Goal: Find specific page/section

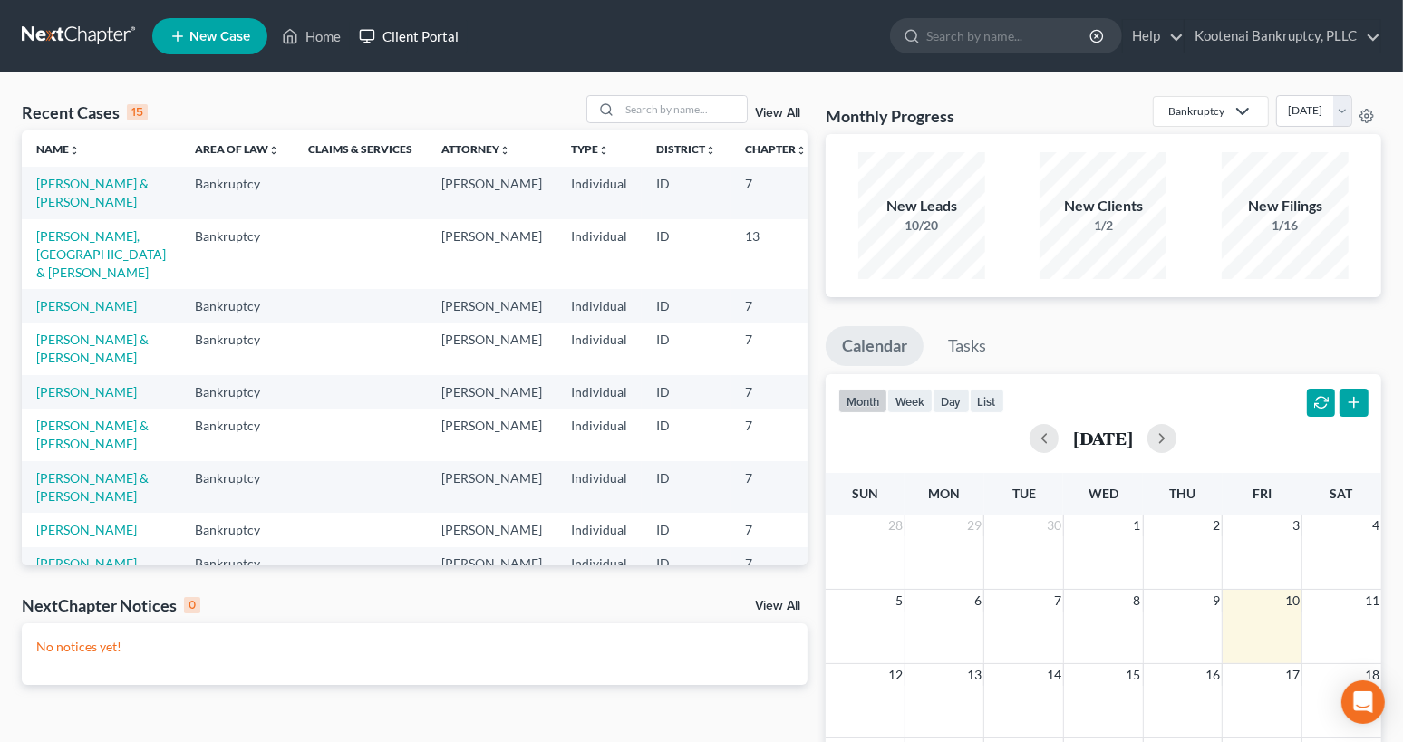
click at [400, 37] on link "Client Portal" at bounding box center [409, 36] width 118 height 33
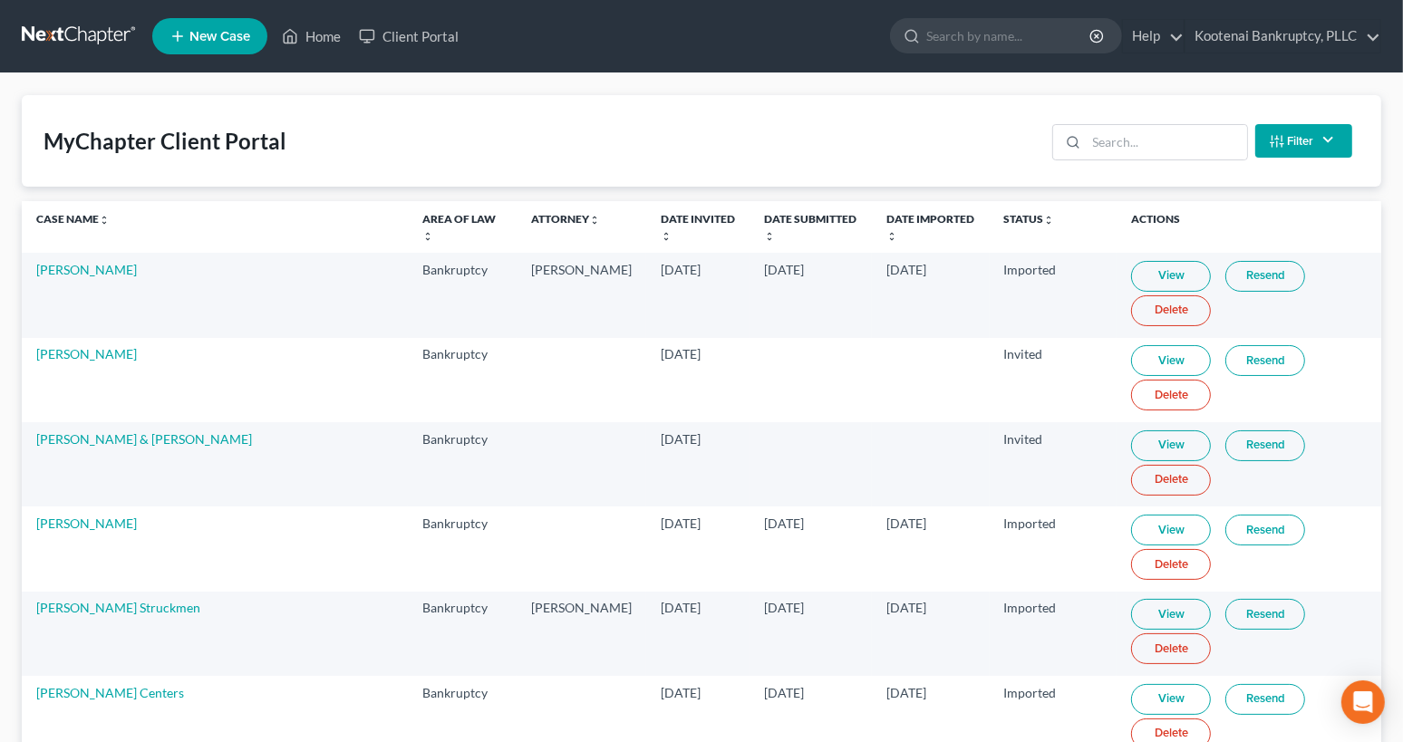
click at [1319, 142] on button "Filter" at bounding box center [1304, 141] width 97 height 34
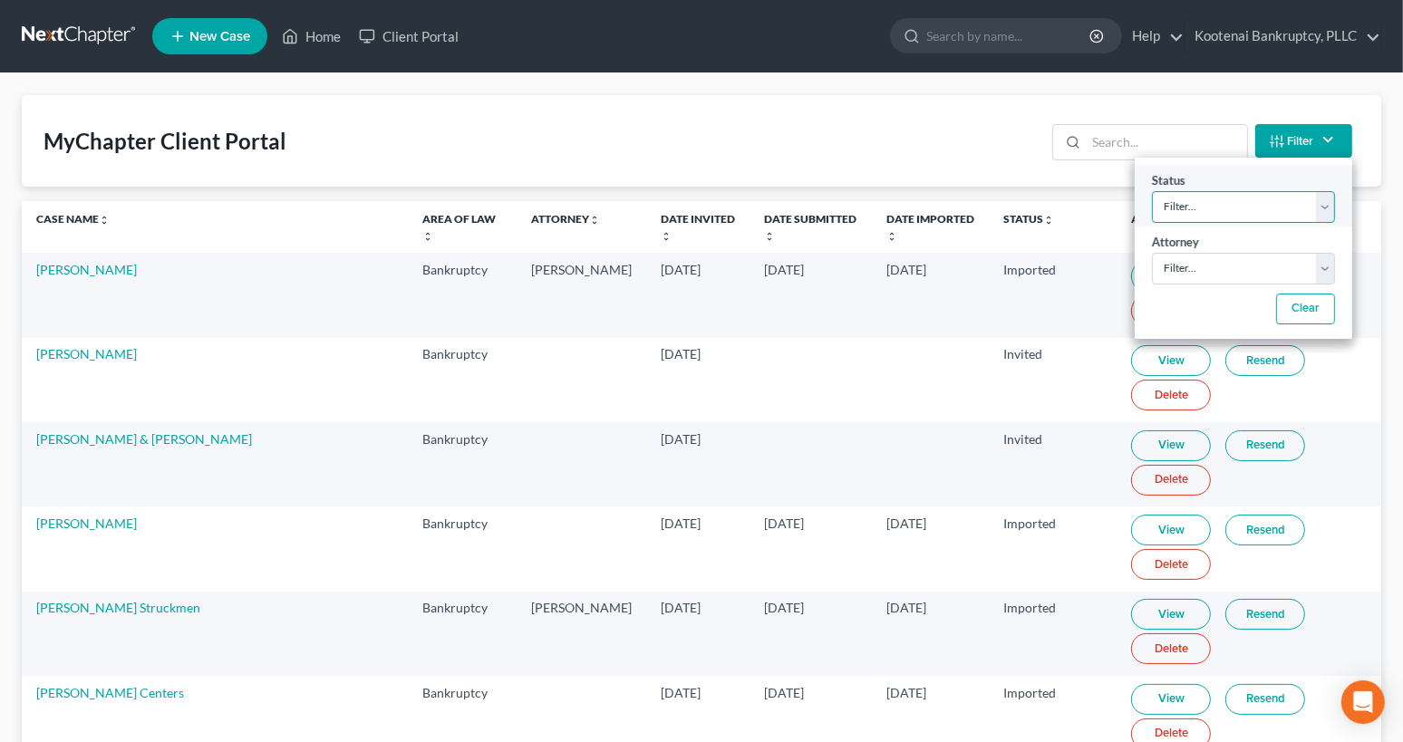
drag, startPoint x: 1230, startPoint y: 209, endPoint x: 1229, endPoint y: 219, distance: 10.0
click at [1230, 209] on select "Filter... Invited In Progress Ready To Review Reviewed Imported Sent Back To De…" at bounding box center [1243, 207] width 183 height 32
select select "2"
click at [1152, 191] on select "Filter... Invited In Progress Ready To Review Reviewed Imported Sent Back To De…" at bounding box center [1243, 207] width 183 height 32
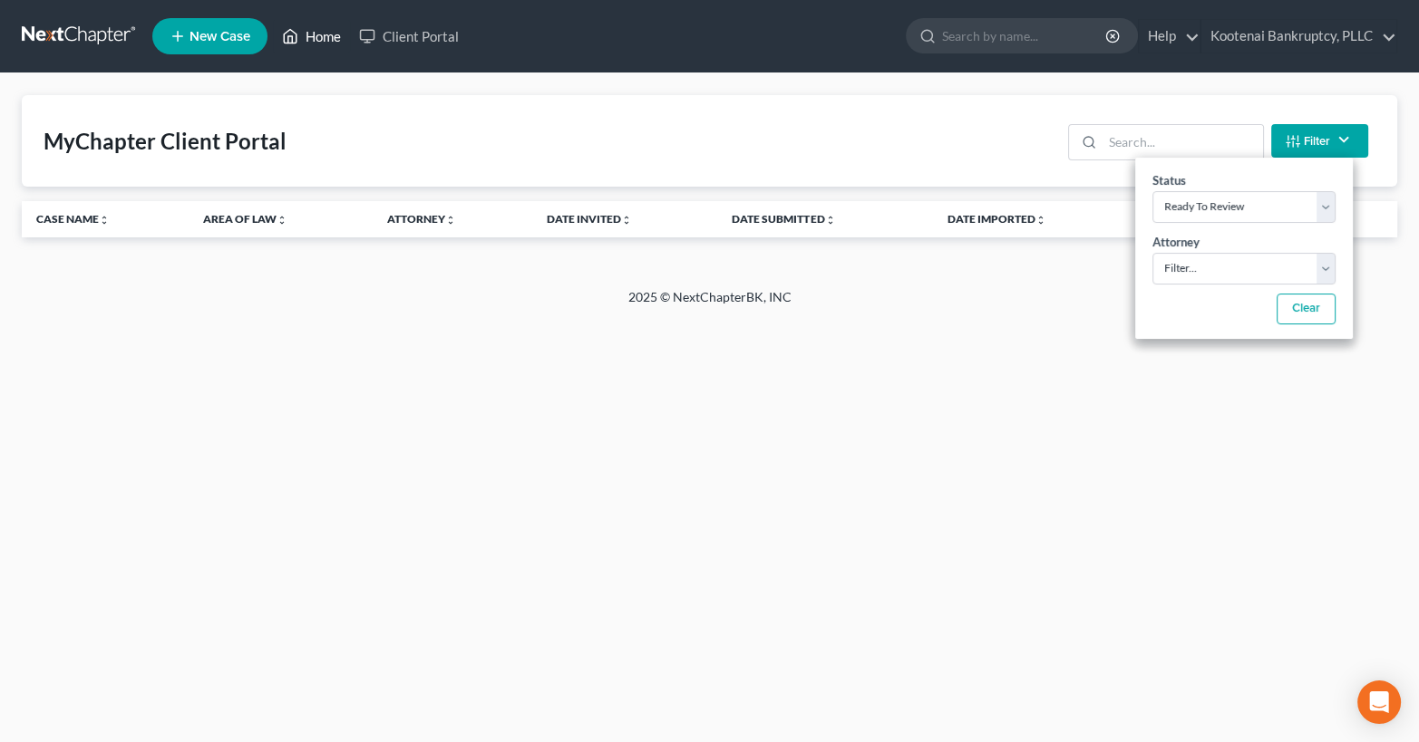
click at [331, 44] on link "Home" at bounding box center [311, 36] width 77 height 33
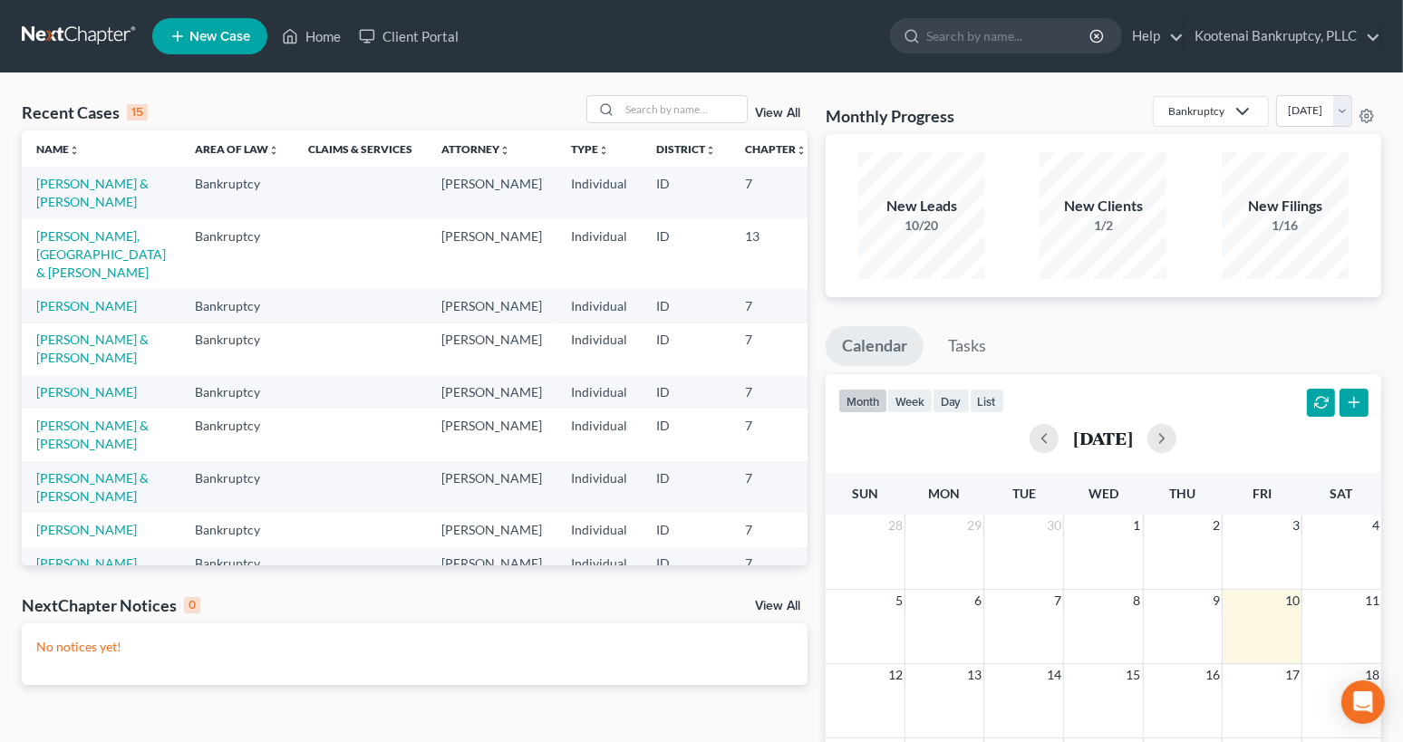
scroll to position [304, 0]
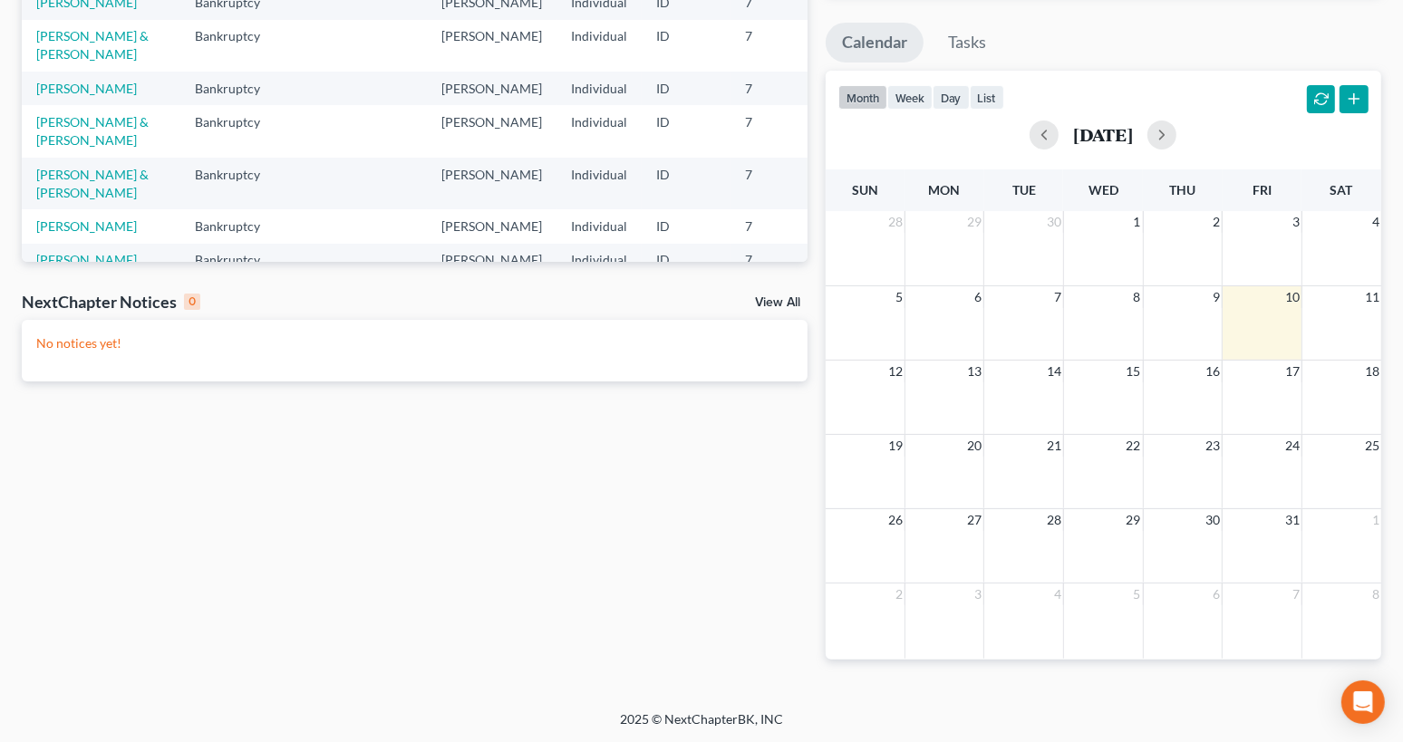
click at [363, 459] on div "Recent Cases 15 View All Name unfold_more expand_more expand_less Area of Law u…" at bounding box center [415, 239] width 804 height 897
